Goal: Find contact information: Find contact information

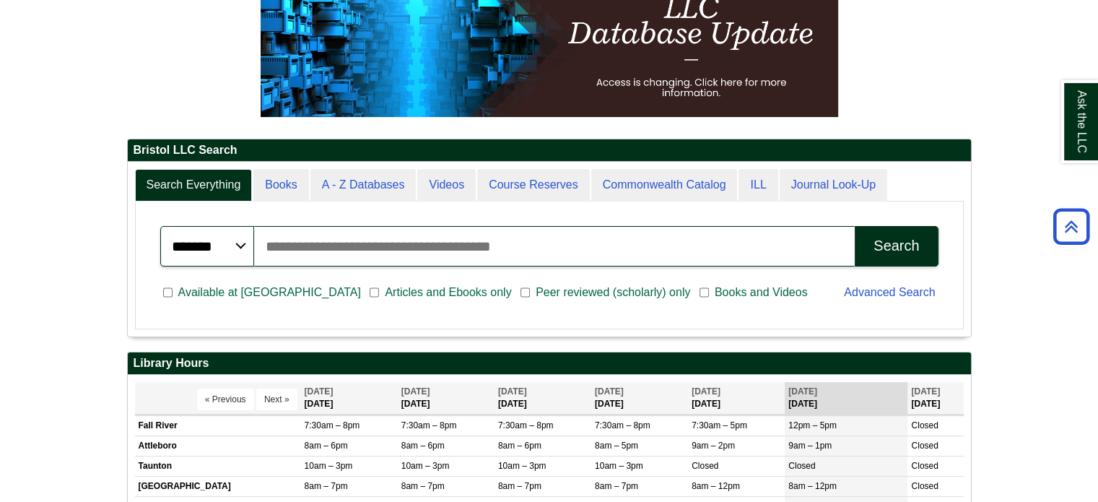
scroll to position [173, 843]
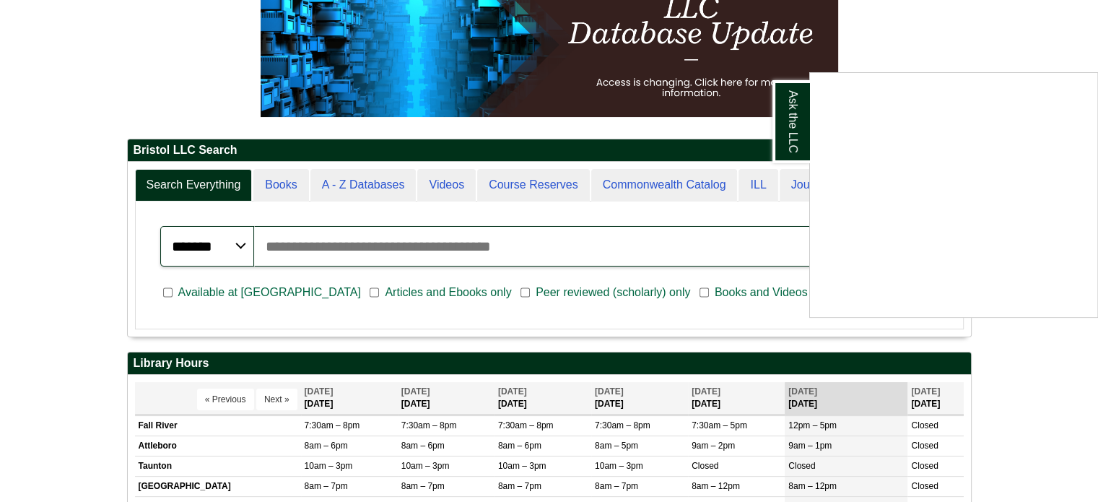
click at [140, 85] on div "Ask the LLC" at bounding box center [549, 251] width 1098 height 502
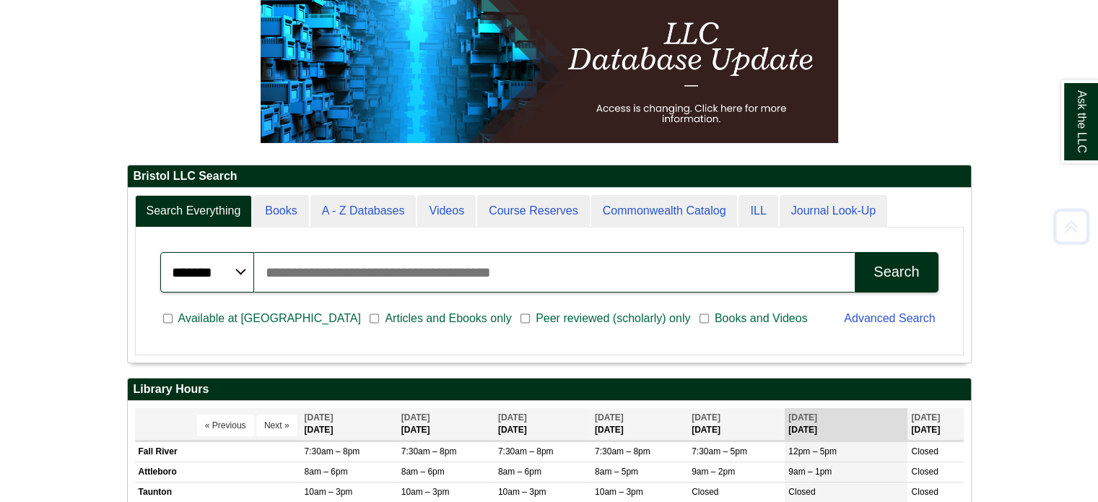
scroll to position [214, 0]
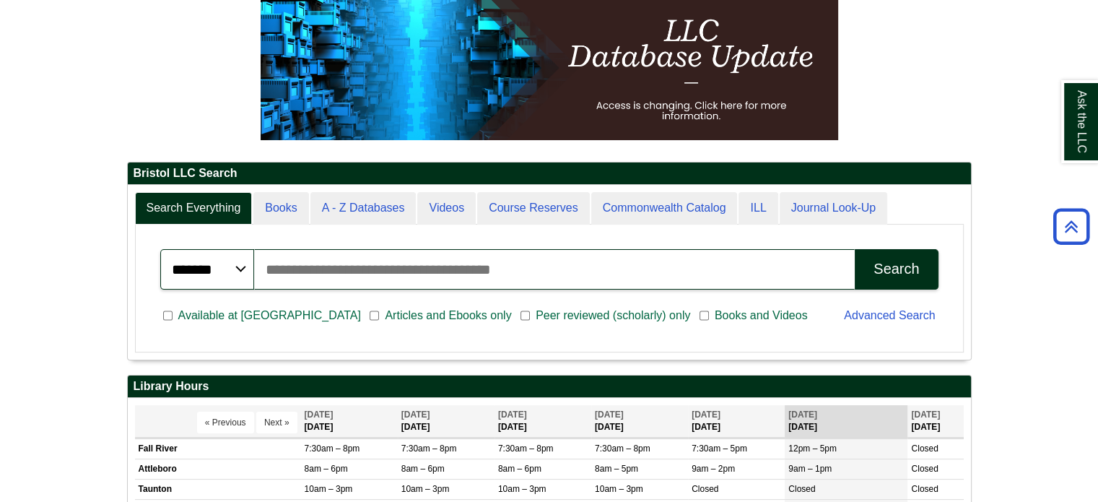
click at [134, 166] on h2 "Bristol LLC Search" at bounding box center [549, 173] width 843 height 22
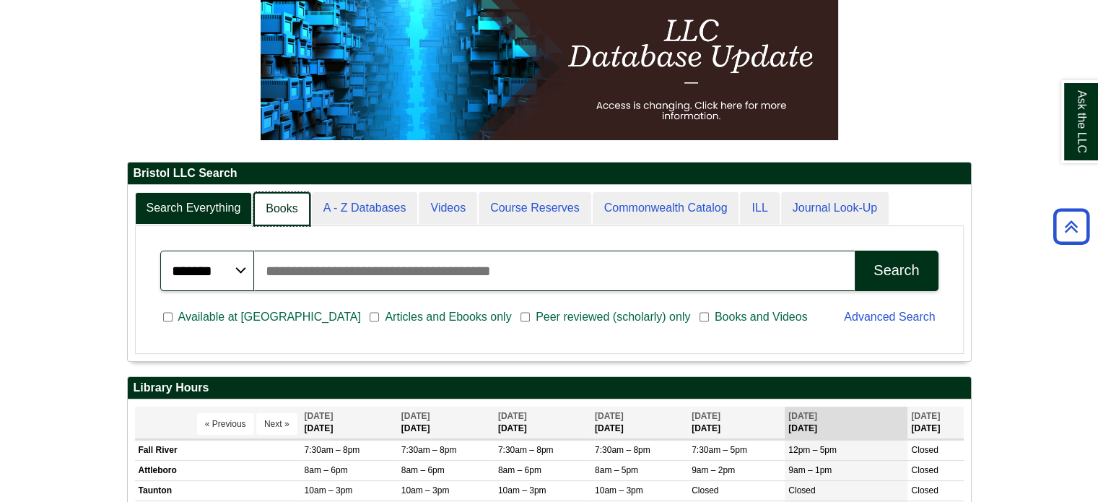
scroll to position [7, 6]
click at [282, 208] on link "Books" at bounding box center [281, 209] width 56 height 34
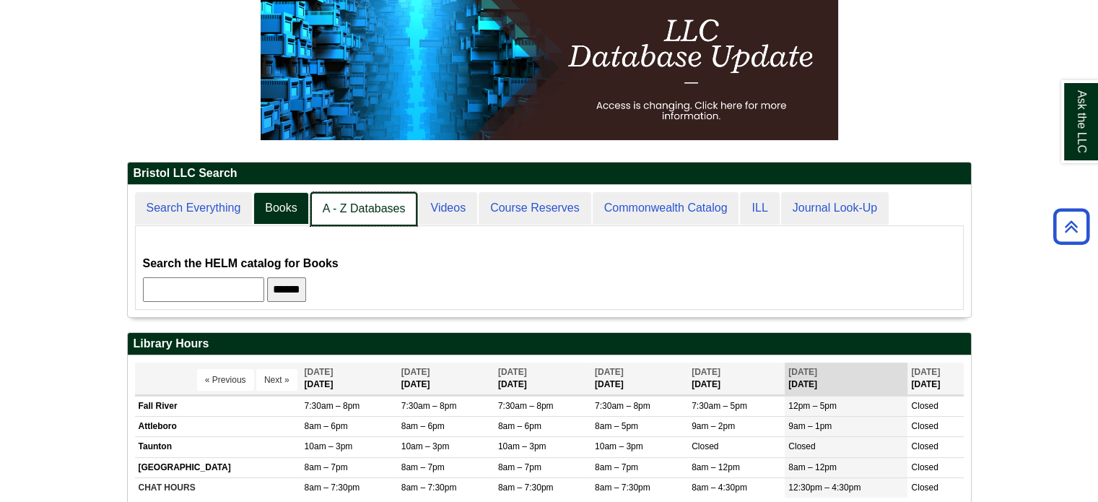
click at [337, 200] on link "A - Z Databases" at bounding box center [364, 209] width 108 height 34
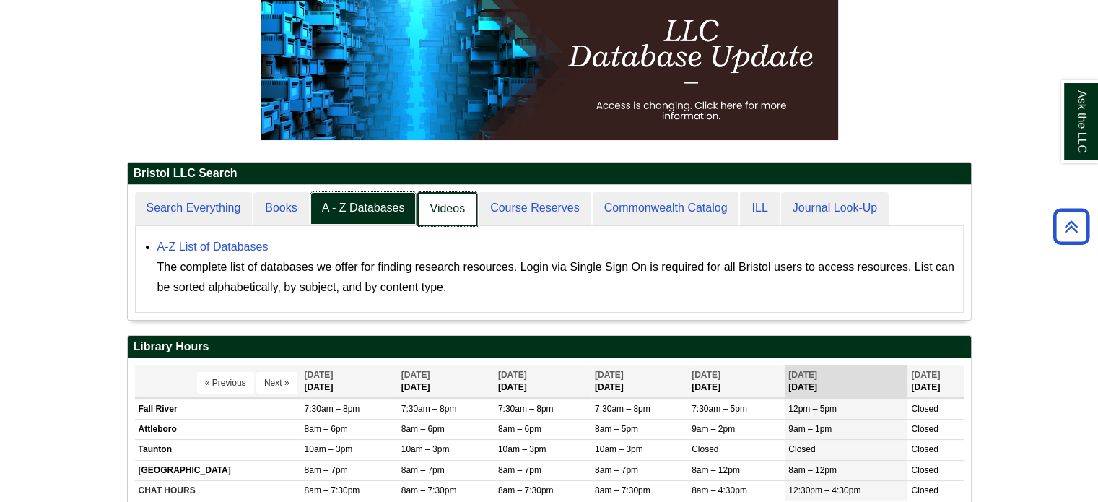
scroll to position [134, 843]
click at [443, 207] on link "Videos" at bounding box center [447, 209] width 60 height 34
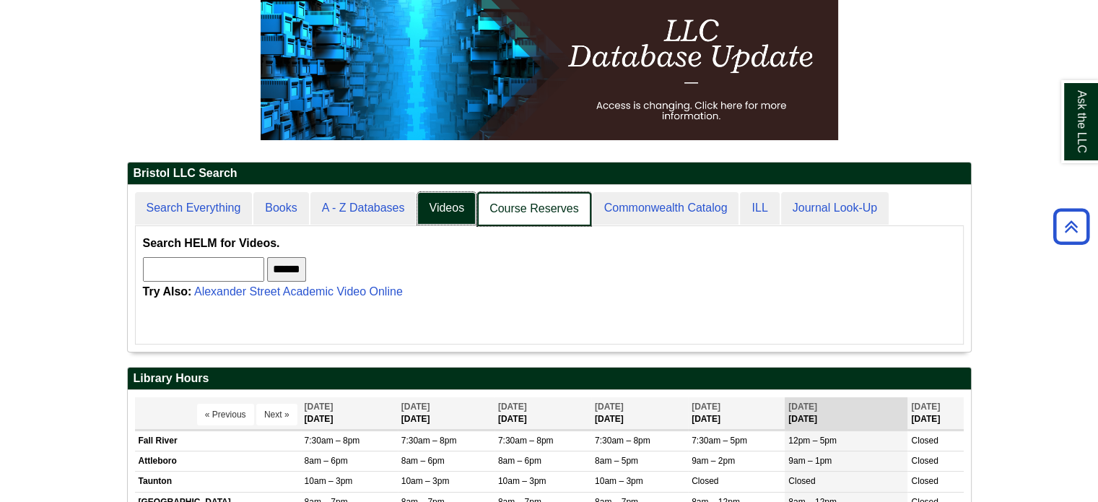
scroll to position [165, 843]
click at [537, 209] on link "Course Reserves" at bounding box center [534, 209] width 114 height 34
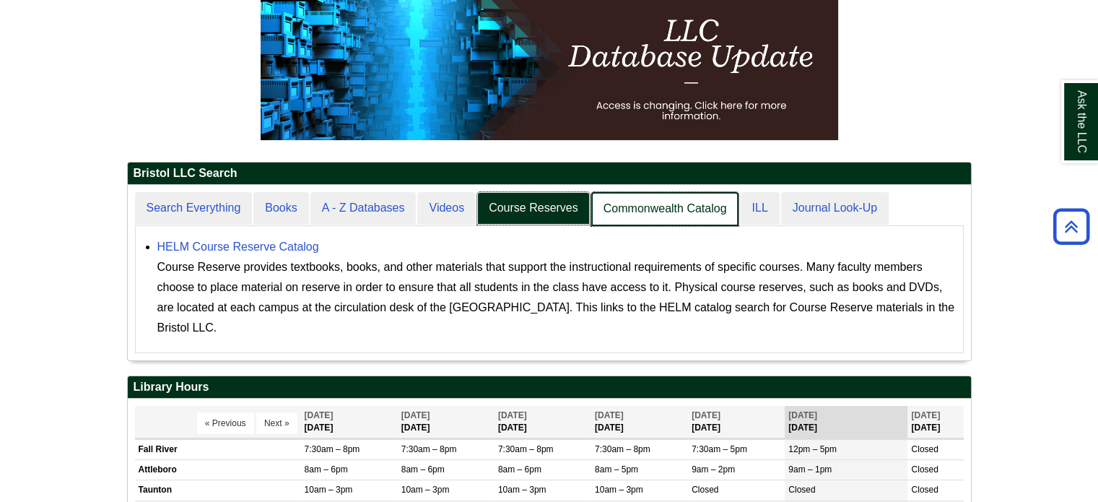
scroll to position [174, 843]
click at [641, 214] on link "Commonwealth Catalog" at bounding box center [665, 209] width 148 height 34
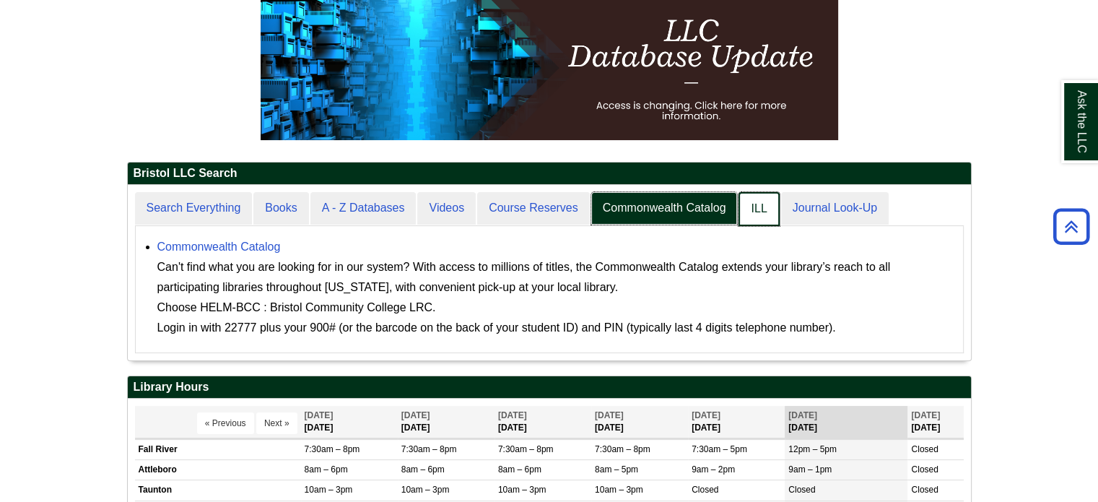
scroll to position [7, 6]
click at [758, 217] on link "ILL" at bounding box center [758, 209] width 40 height 34
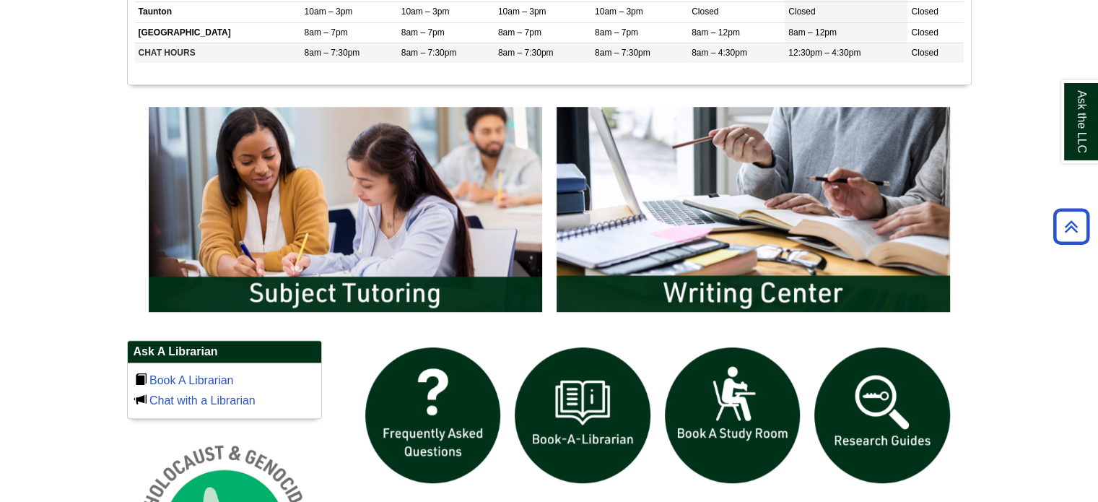
scroll to position [665, 0]
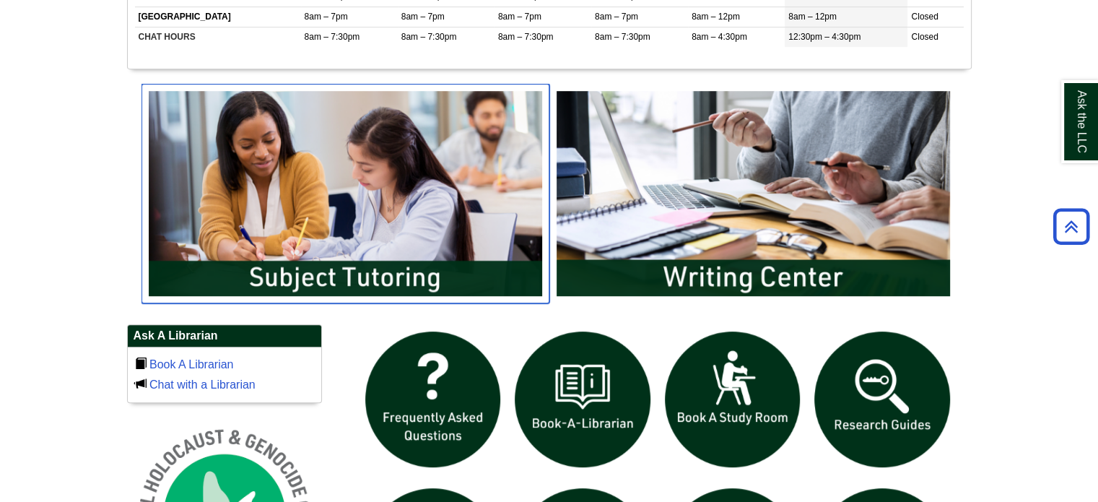
click at [456, 175] on img "slideshow" at bounding box center [345, 193] width 408 height 219
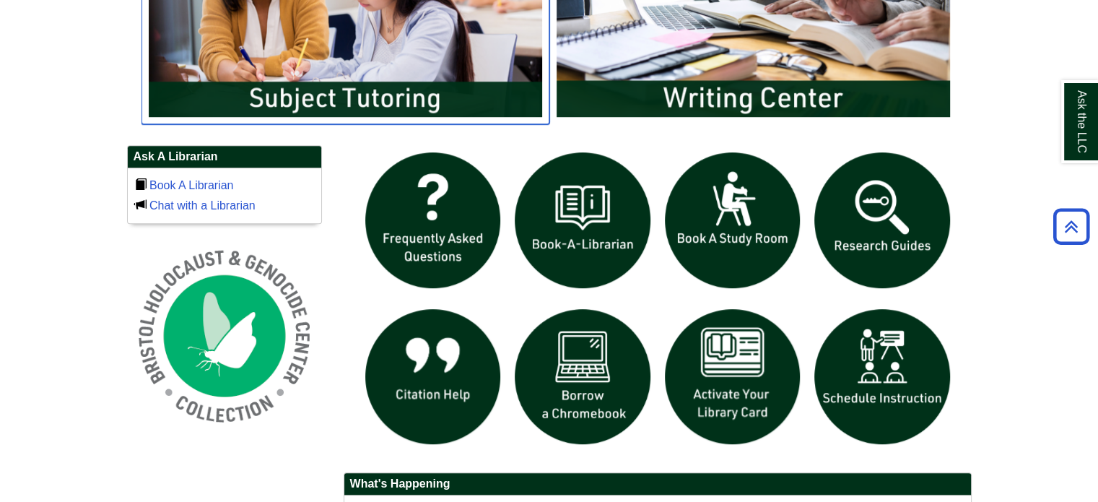
scroll to position [846, 0]
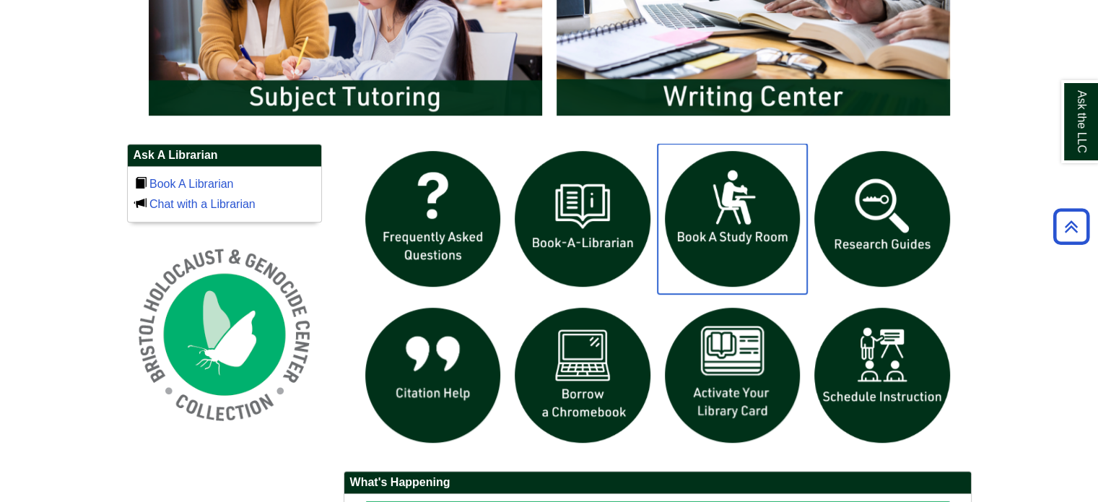
click at [710, 188] on img "slideshow" at bounding box center [733, 219] width 150 height 150
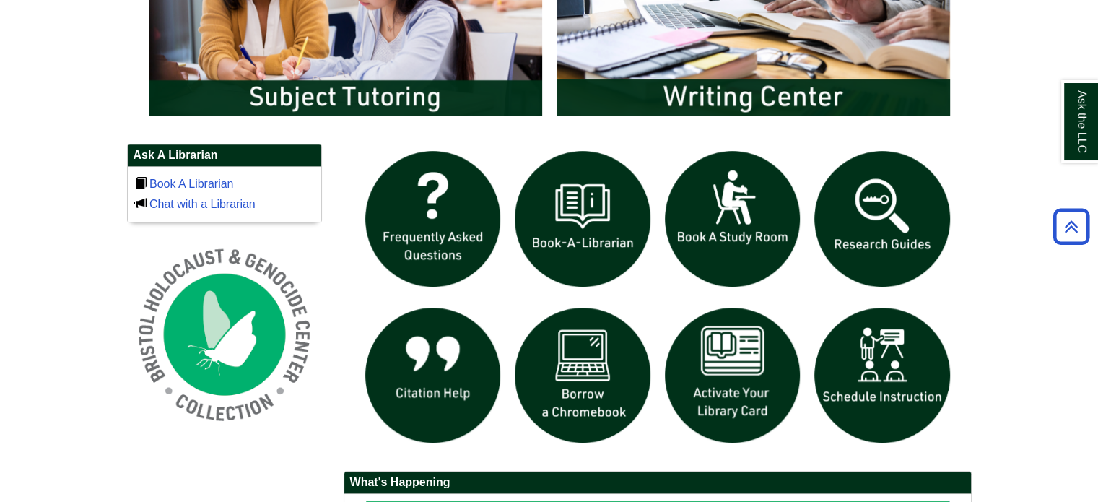
click at [502, 294] on div "slideshow" at bounding box center [657, 222] width 599 height 157
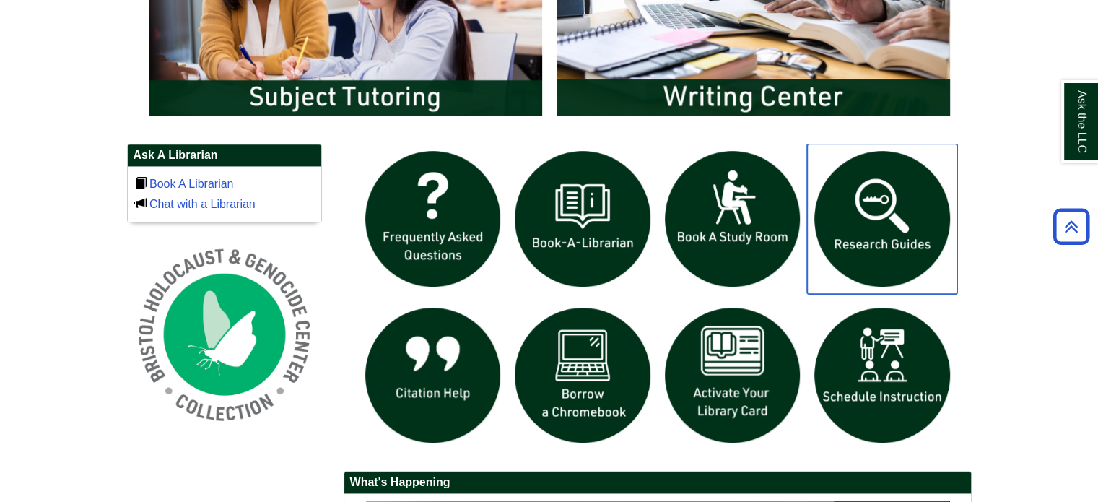
click at [891, 205] on img "slideshow" at bounding box center [882, 219] width 150 height 150
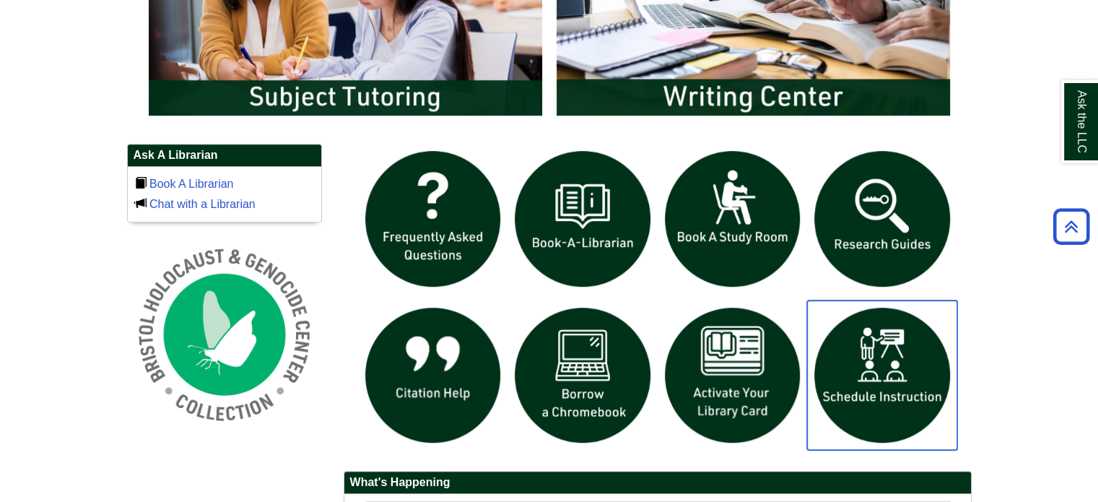
click at [878, 370] on img "slideshow" at bounding box center [882, 375] width 150 height 150
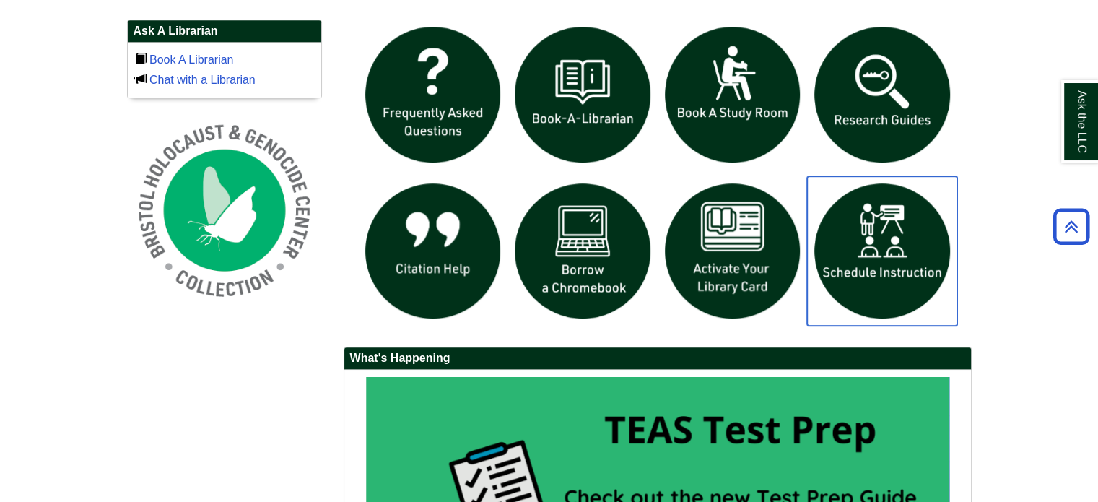
scroll to position [967, 0]
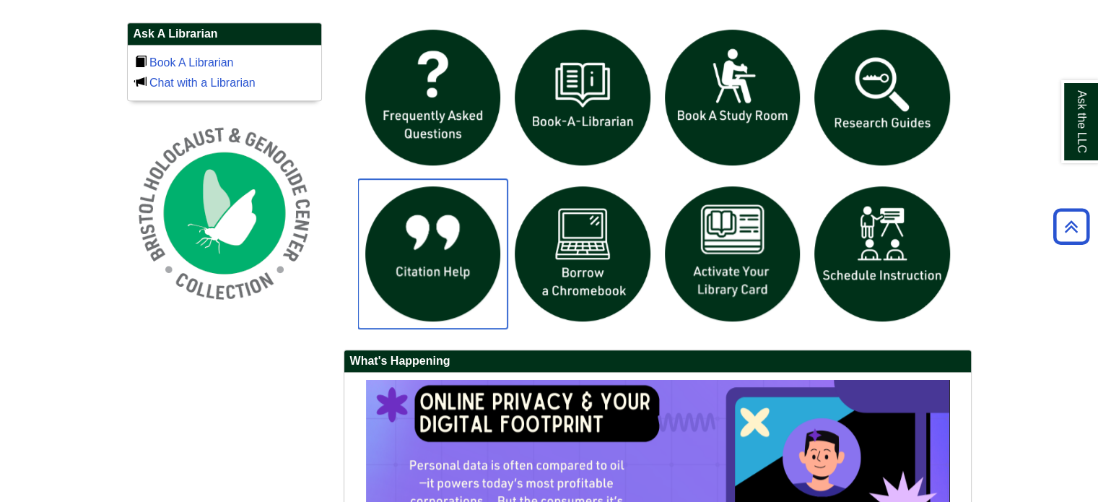
click at [422, 248] on img "slideshow" at bounding box center [433, 254] width 150 height 150
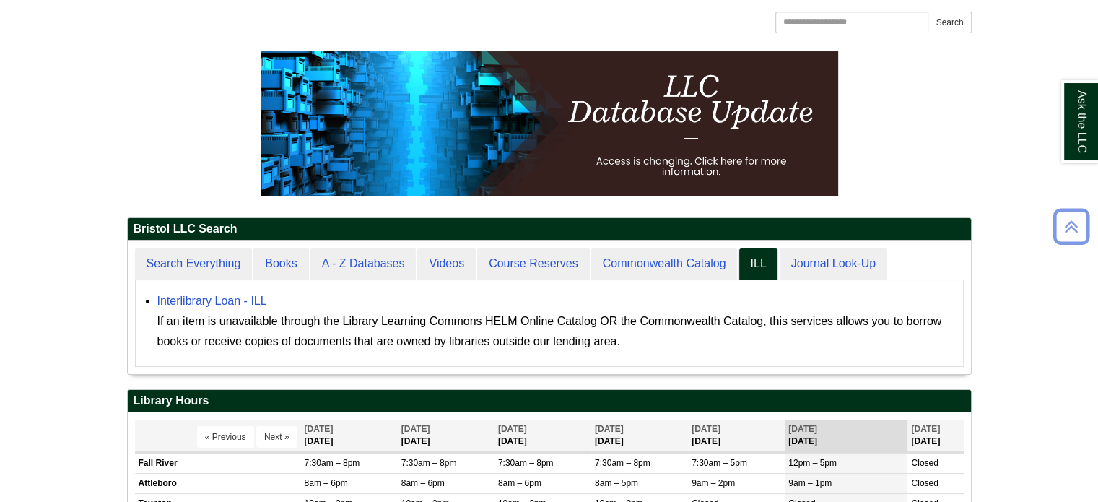
scroll to position [0, 0]
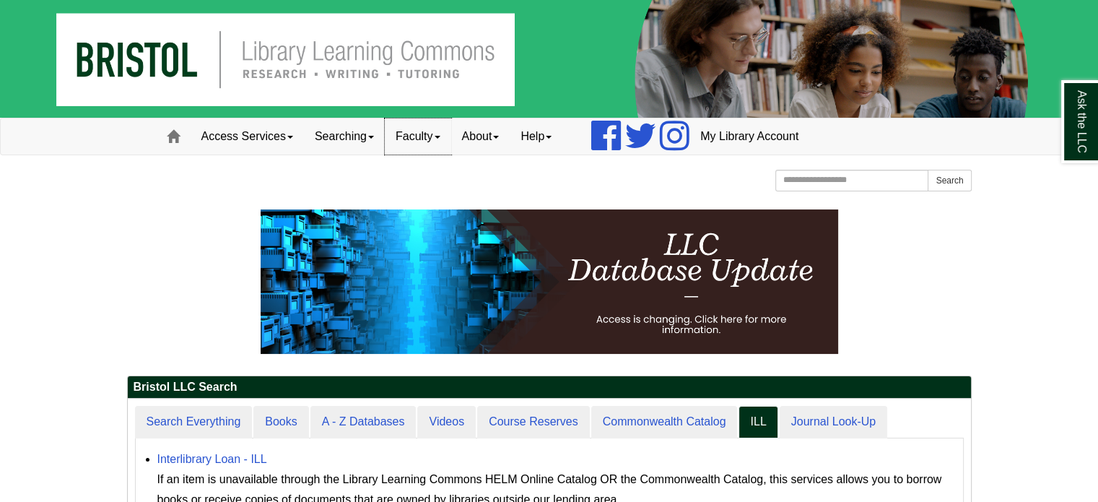
click at [411, 124] on link "Faculty" at bounding box center [418, 136] width 66 height 36
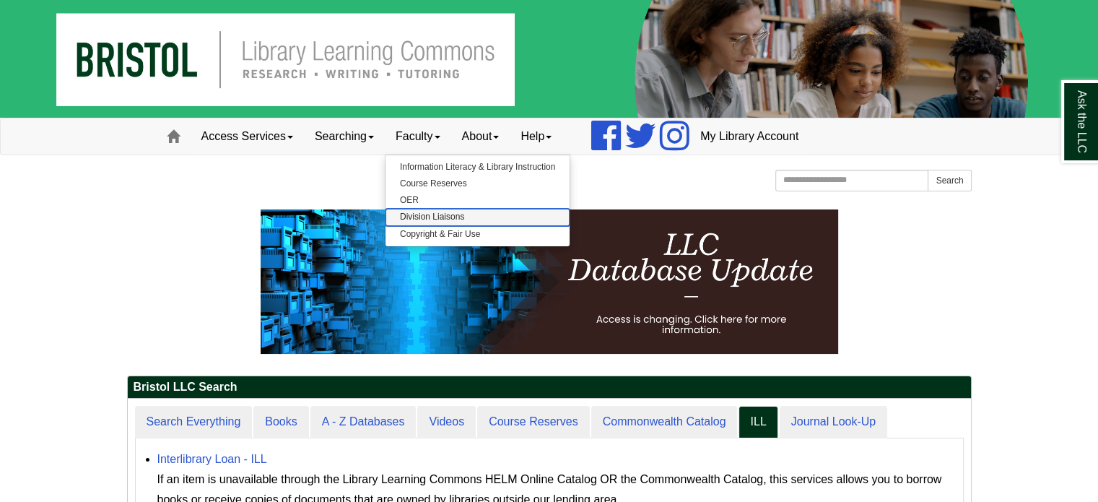
click at [492, 218] on link "Division Liaisons" at bounding box center [477, 217] width 184 height 17
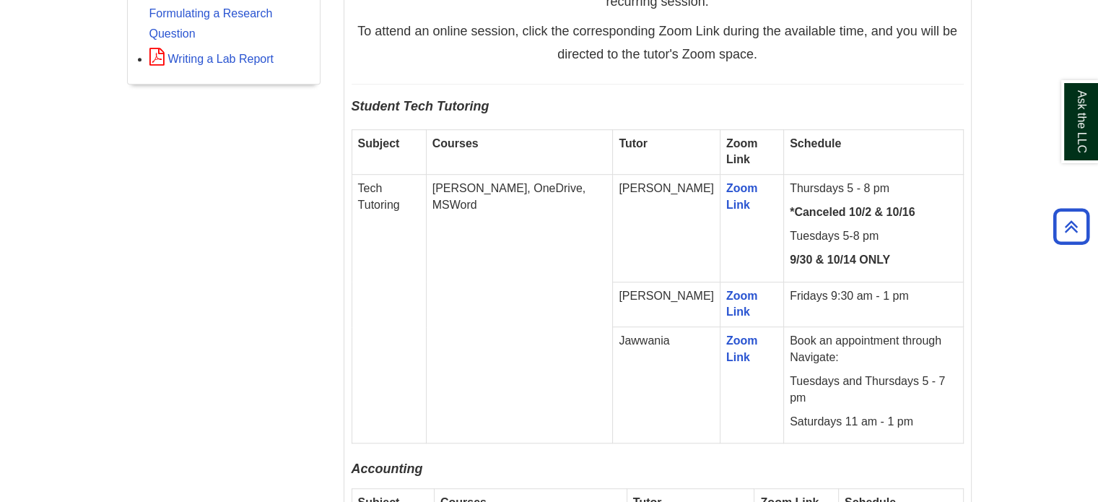
scroll to position [857, 0]
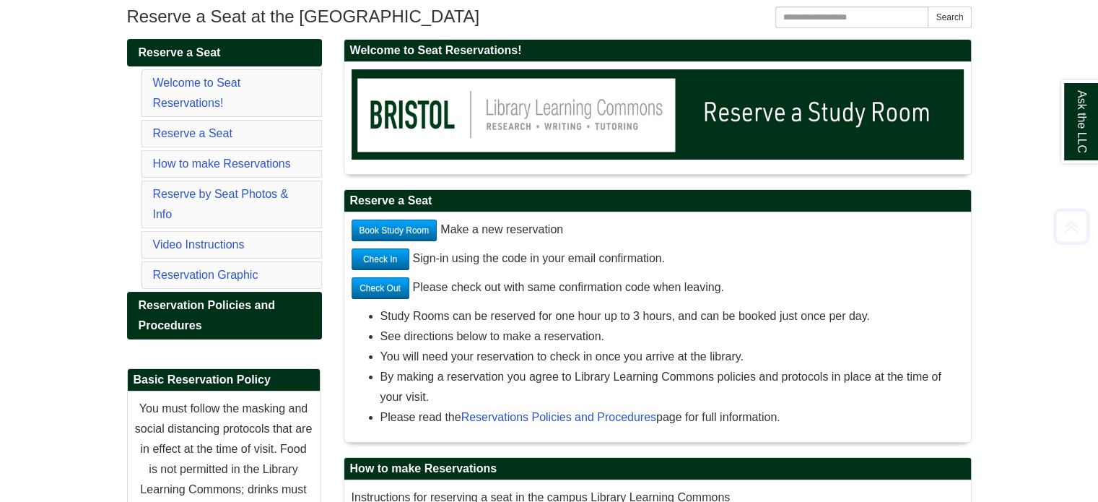
scroll to position [189, 0]
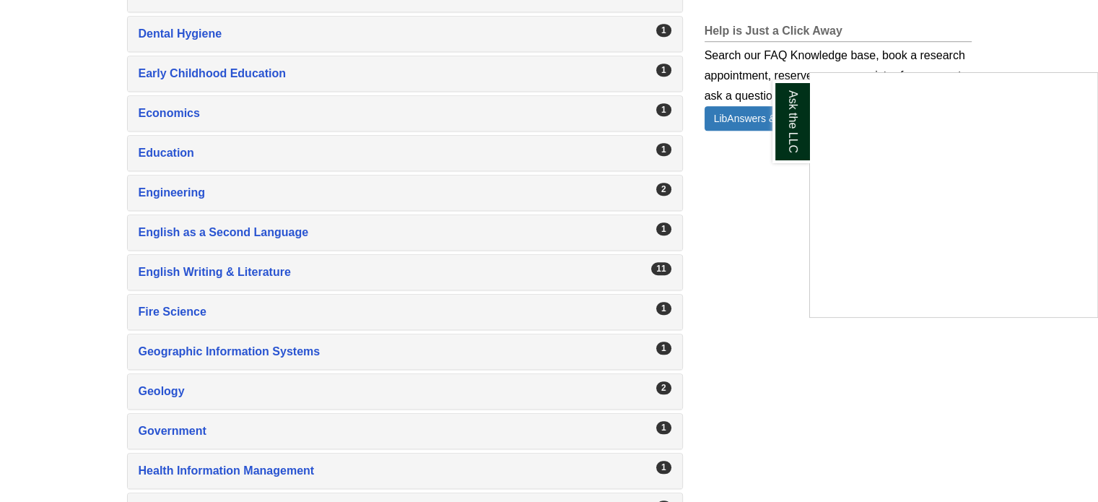
scroll to position [1116, 0]
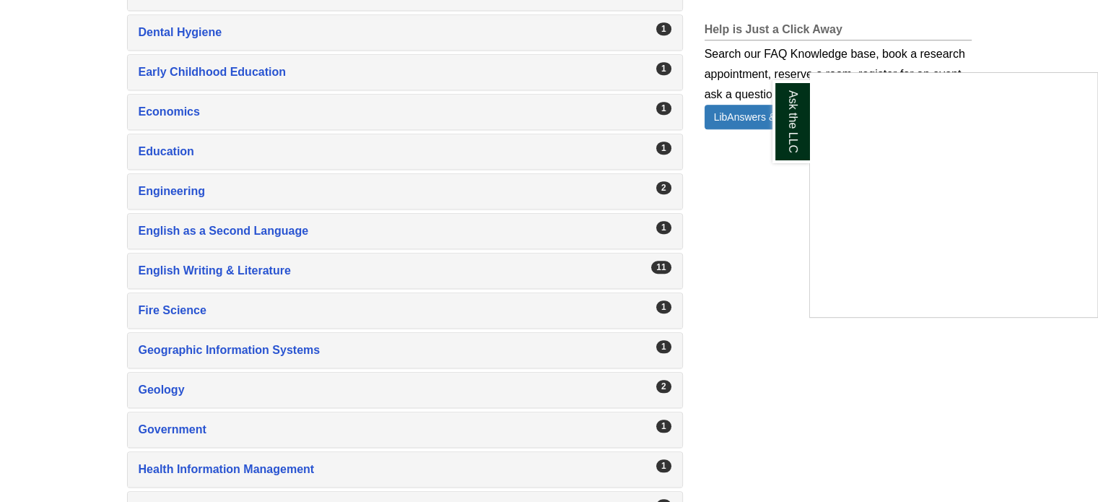
click at [260, 263] on div "Ask the LLC" at bounding box center [549, 251] width 1098 height 502
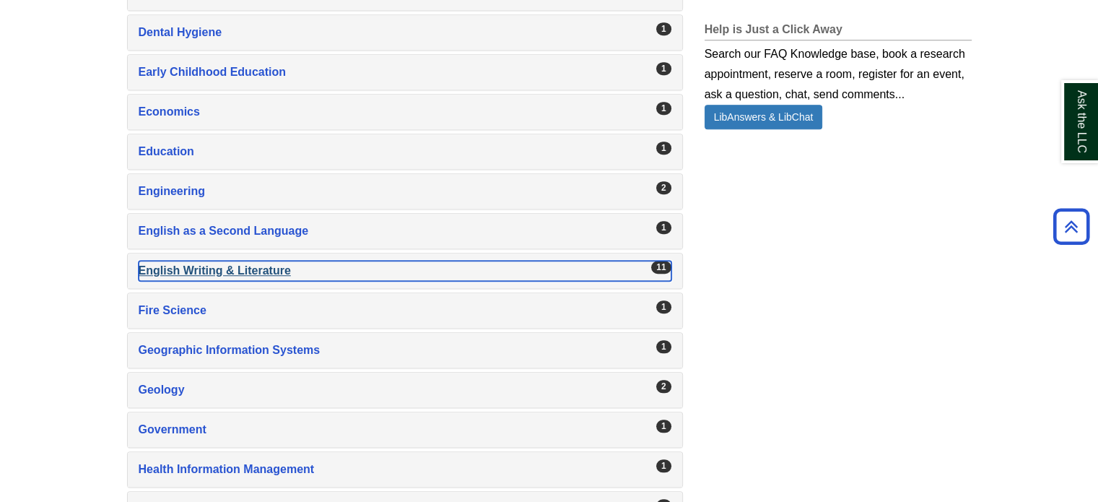
click at [259, 263] on div "English Writing & Literature , 11 guides" at bounding box center [405, 271] width 533 height 20
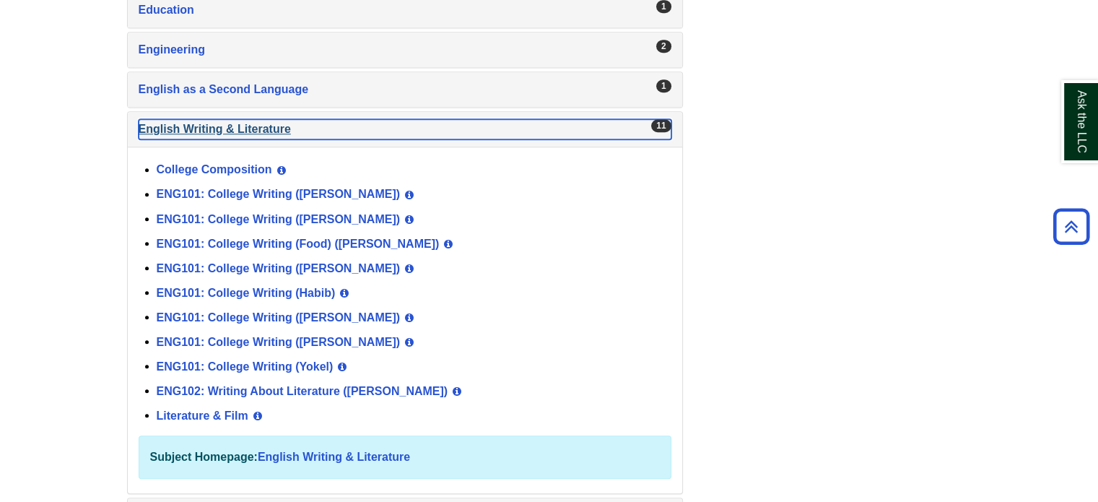
scroll to position [1258, 0]
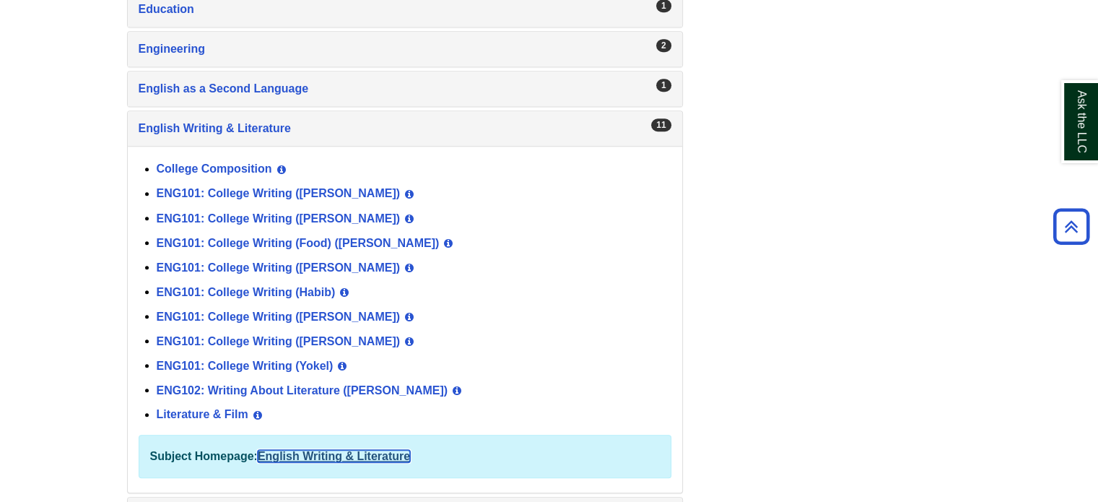
drag, startPoint x: 214, startPoint y: 406, endPoint x: 359, endPoint y: 449, distance: 151.9
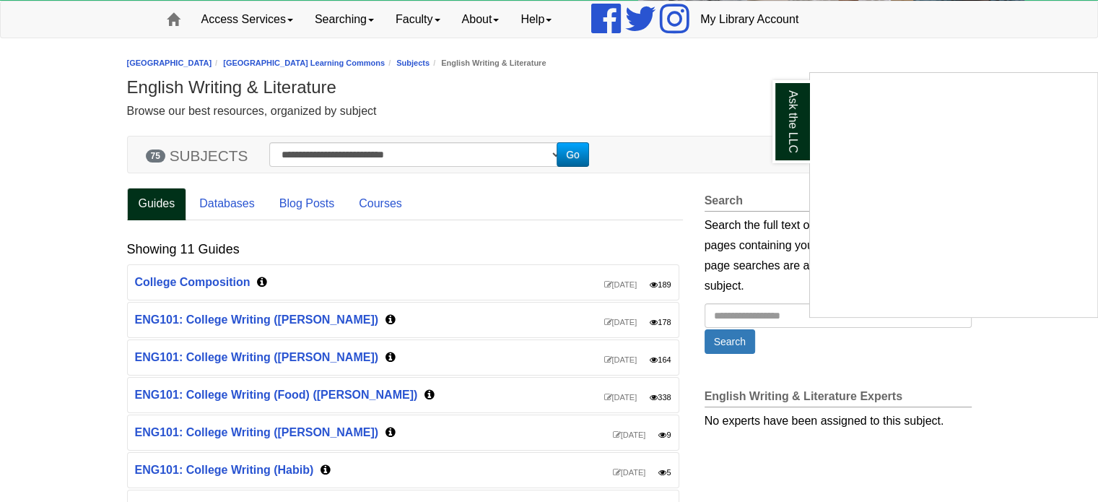
scroll to position [128, 0]
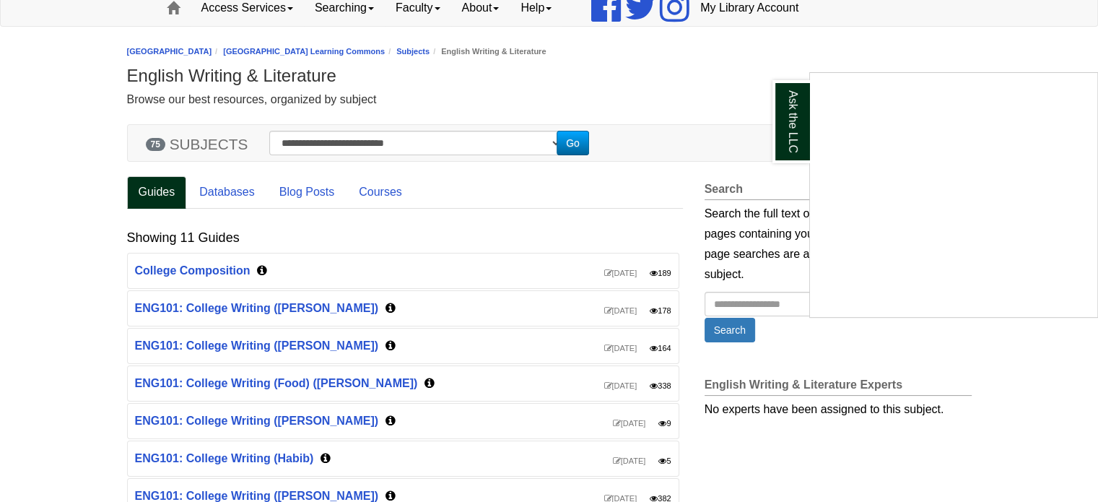
click at [220, 275] on div "Ask the LLC" at bounding box center [549, 251] width 1098 height 502
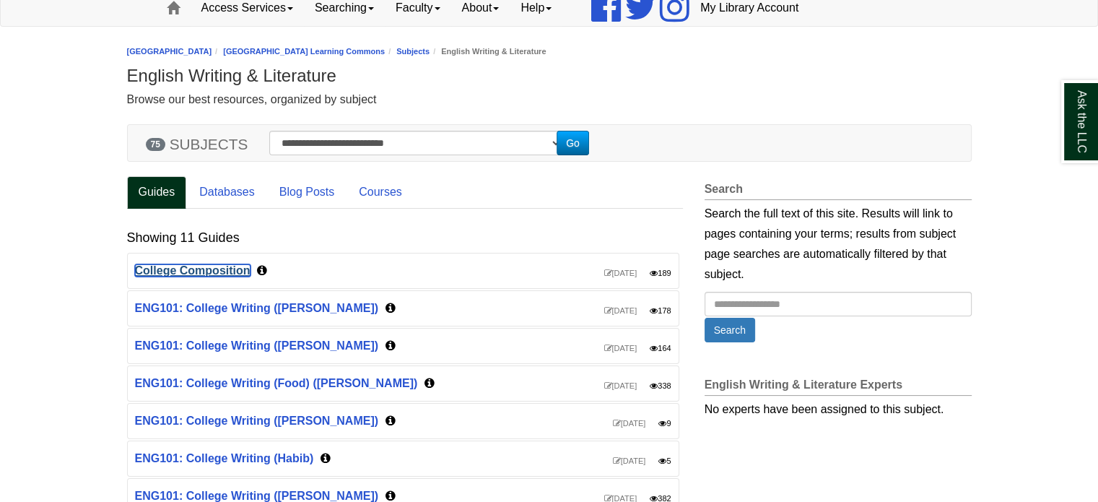
click at [206, 268] on link "College Composition" at bounding box center [192, 270] width 115 height 12
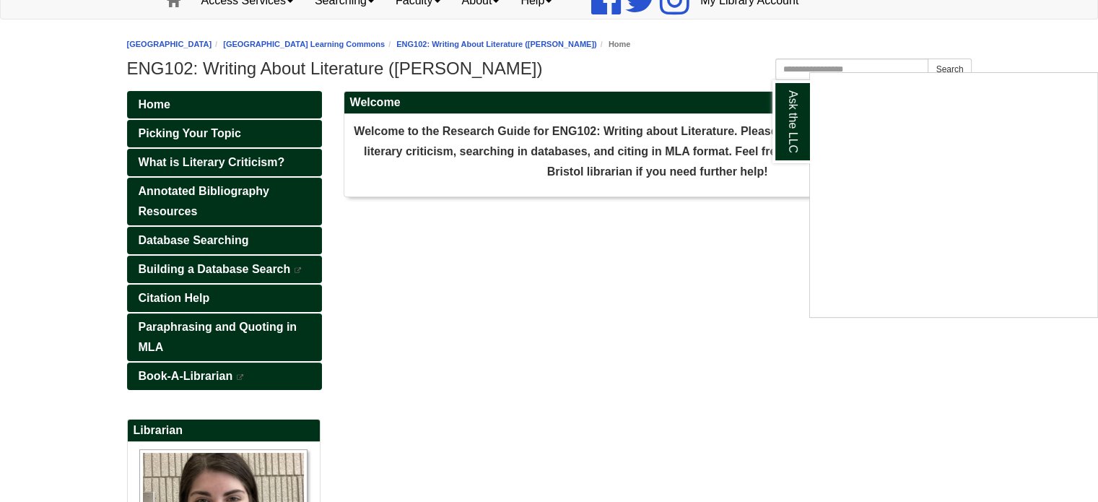
scroll to position [135, 0]
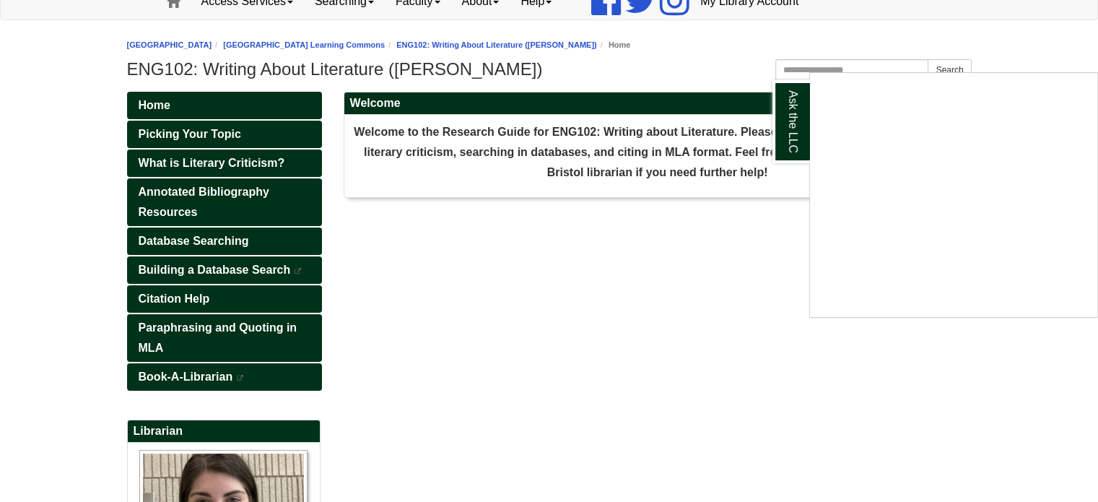
click at [223, 161] on div "Ask the LLC" at bounding box center [549, 251] width 1098 height 502
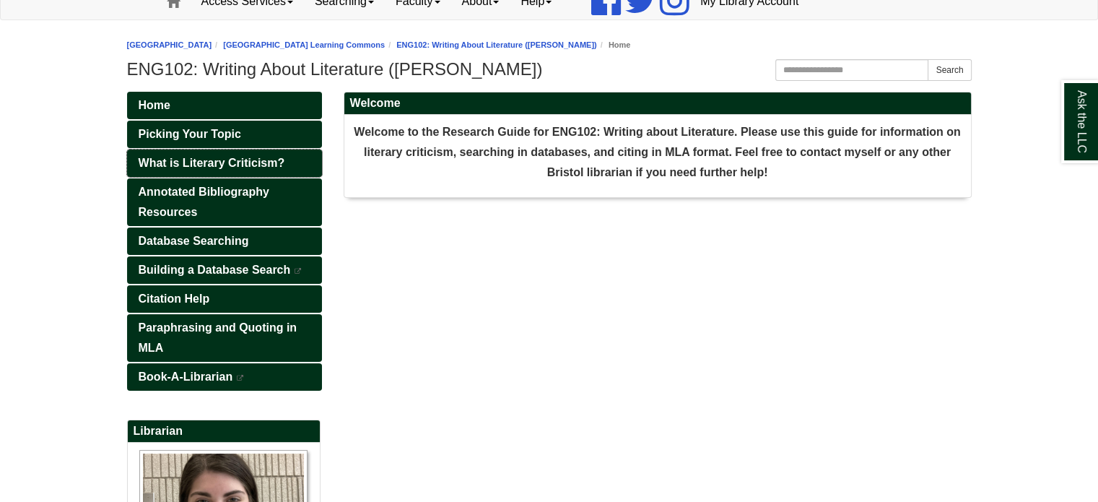
click at [223, 161] on span "What is Literary Criticism?" at bounding box center [212, 163] width 147 height 12
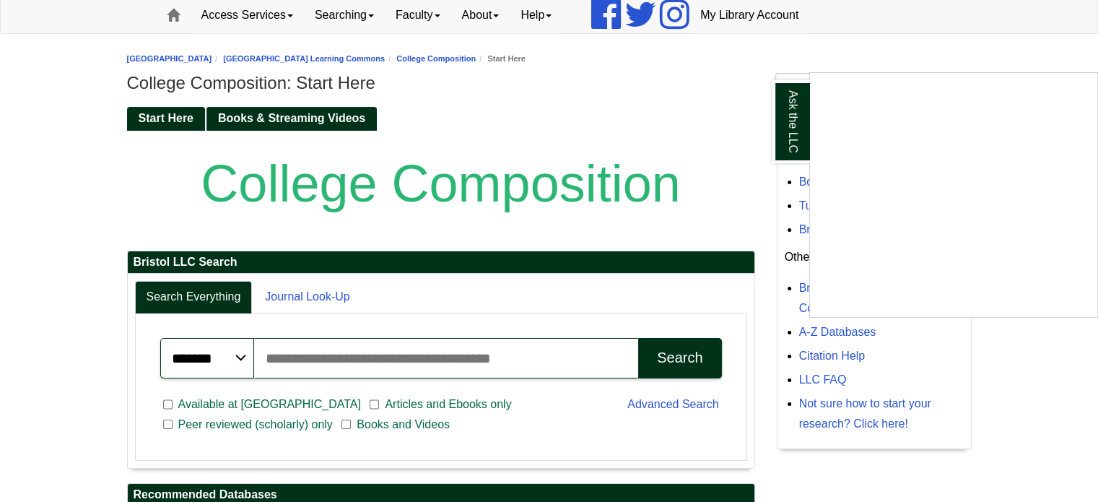
scroll to position [121, 0]
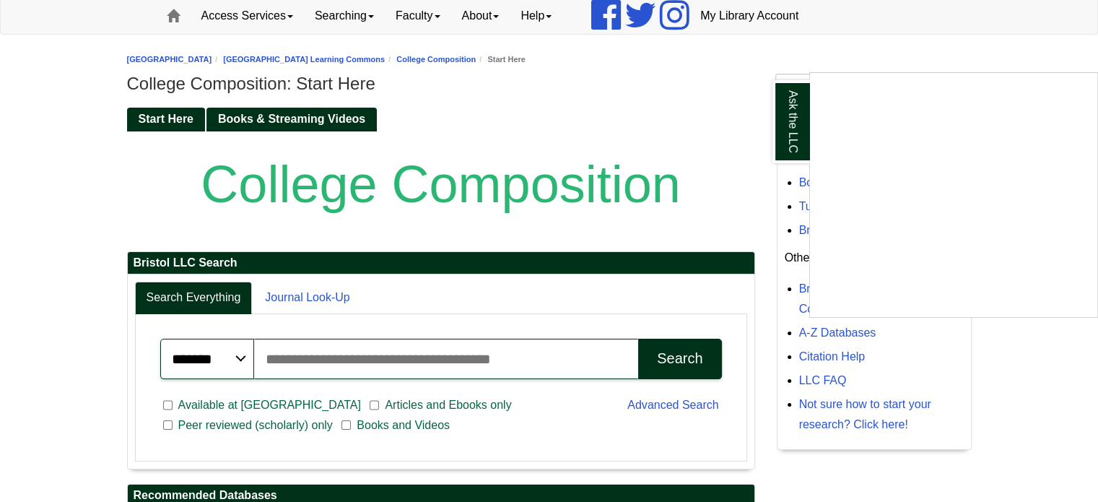
click at [301, 123] on div "Ask the LLC" at bounding box center [549, 251] width 1098 height 502
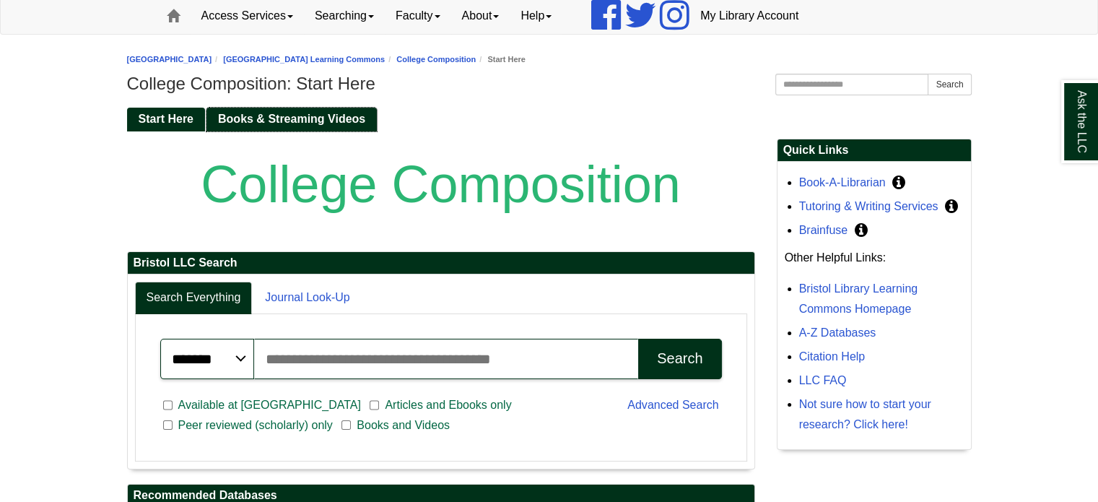
click at [309, 123] on span "Books & Streaming Videos" at bounding box center [291, 119] width 147 height 12
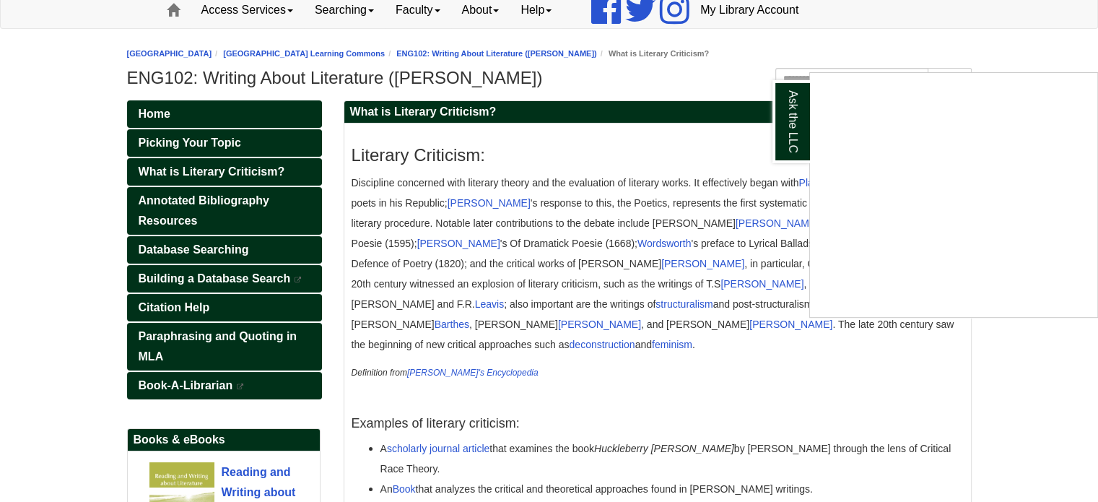
scroll to position [121, 0]
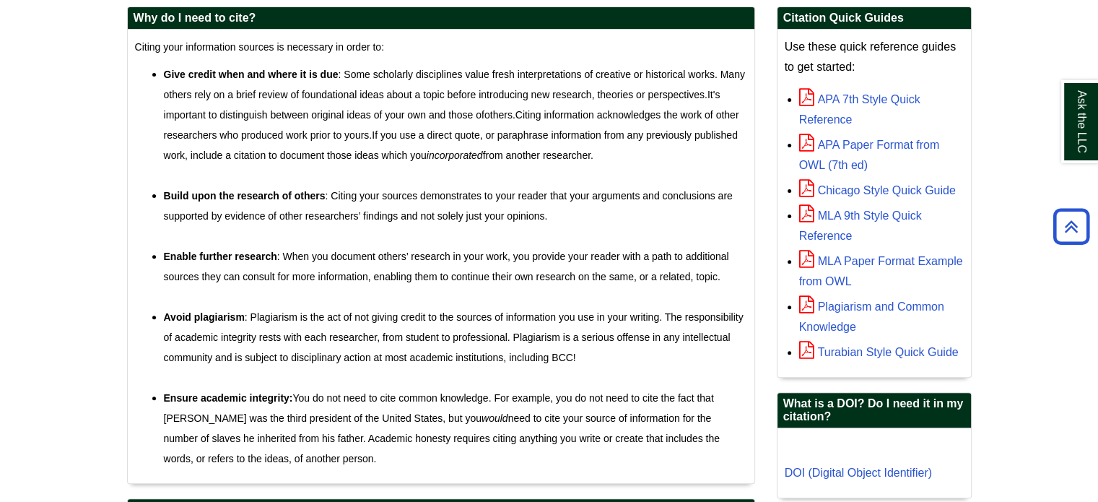
scroll to position [458, 0]
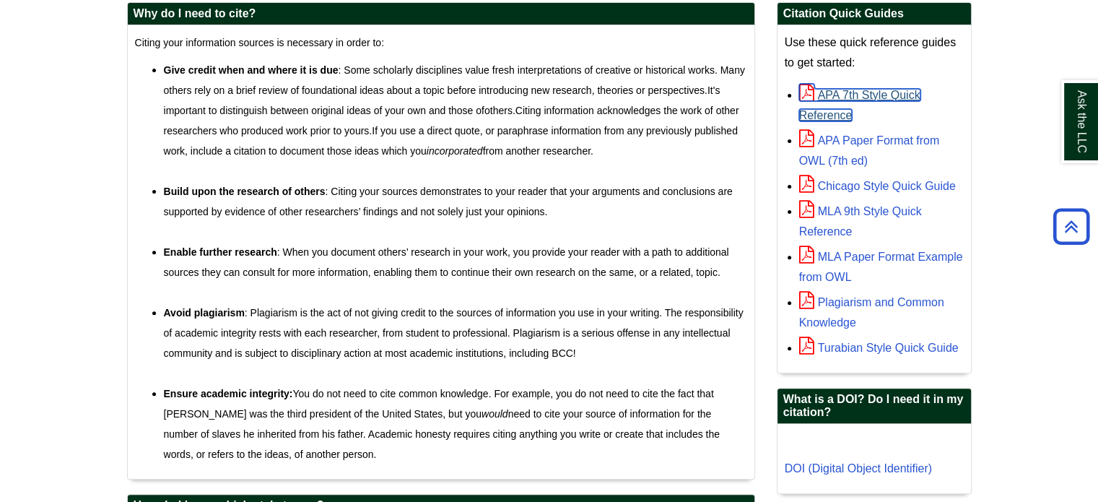
click at [854, 93] on link "APA 7th Style Quick Reference" at bounding box center [859, 105] width 121 height 32
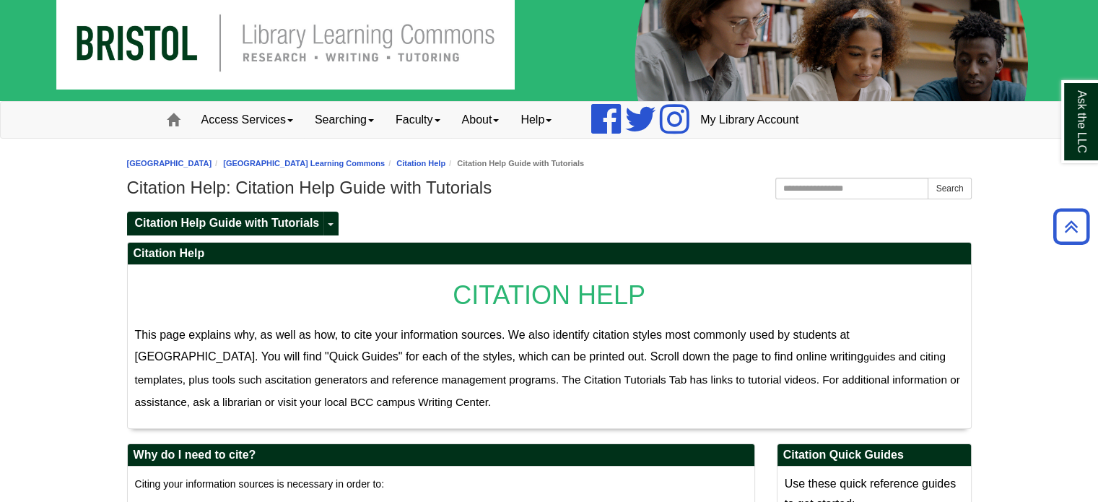
scroll to position [0, 0]
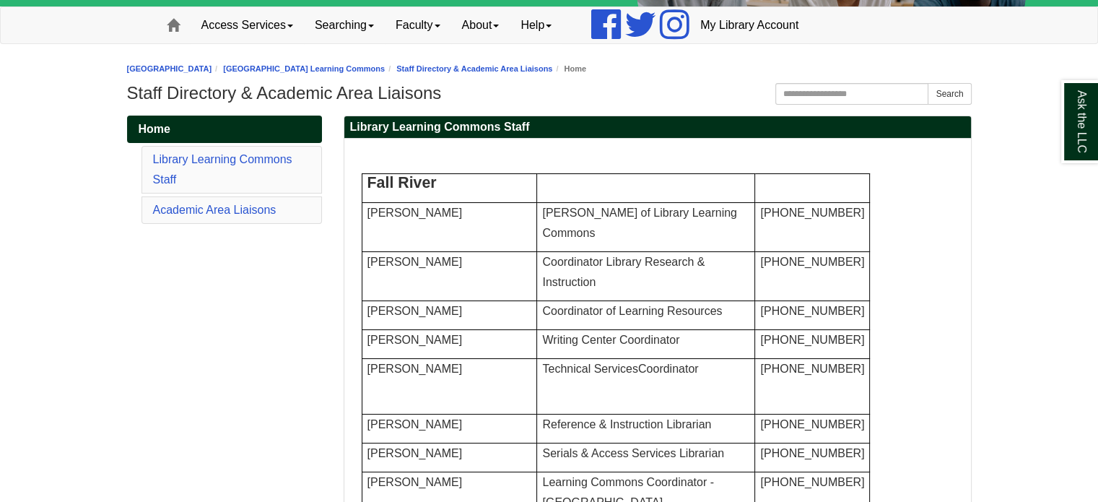
scroll to position [121, 0]
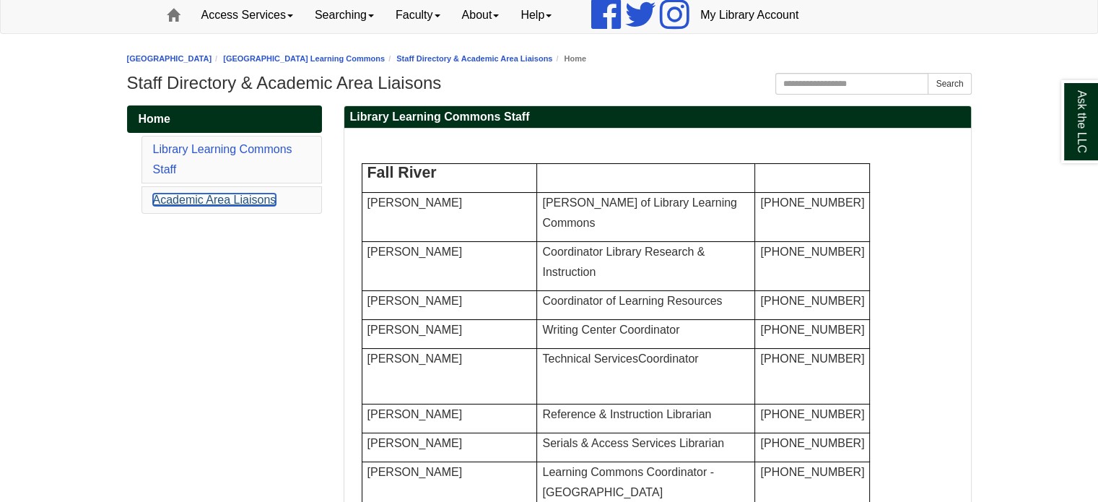
click at [185, 198] on link "Academic Area Liaisons" at bounding box center [214, 199] width 123 height 12
